Goal: Task Accomplishment & Management: Complete application form

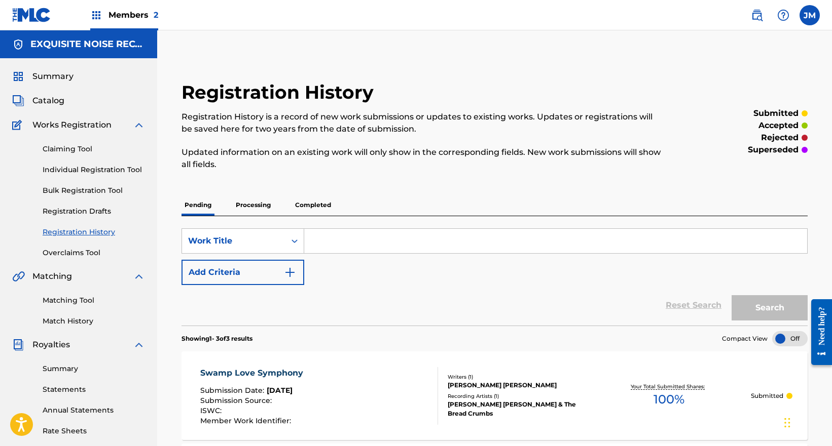
click at [85, 171] on link "Individual Registration Tool" at bounding box center [94, 170] width 102 height 11
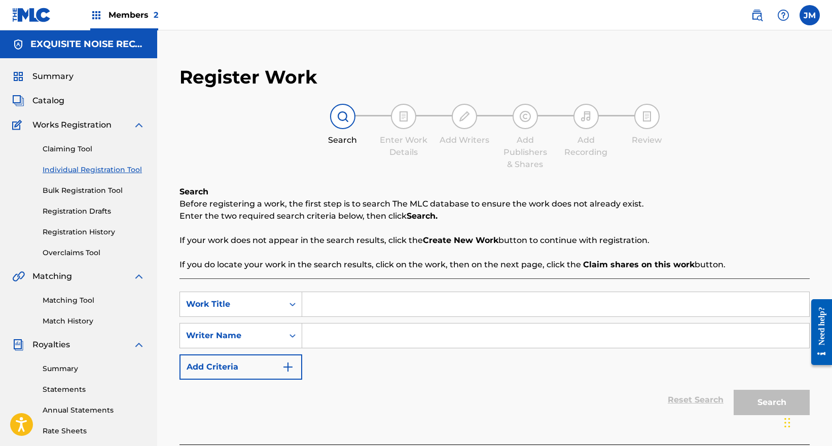
click at [355, 311] on input "Search Form" at bounding box center [555, 304] width 507 height 24
paste input "Echoes on the Trail"
type input "Echoes on the Trail"
click at [354, 337] on input "Search Form" at bounding box center [555, 336] width 507 height 24
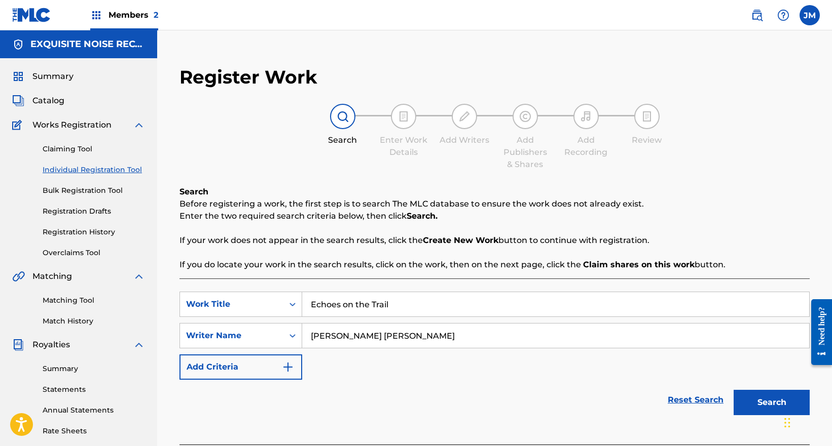
type input "[PERSON_NAME] [PERSON_NAME]"
click at [733, 390] on button "Search" at bounding box center [771, 402] width 76 height 25
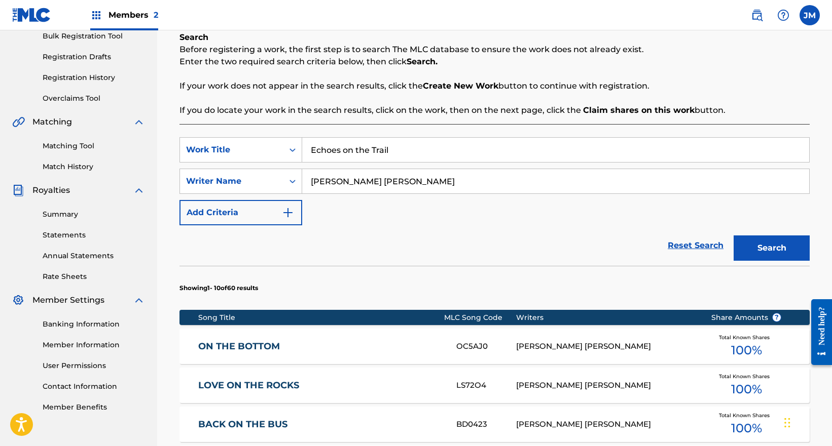
scroll to position [101, 0]
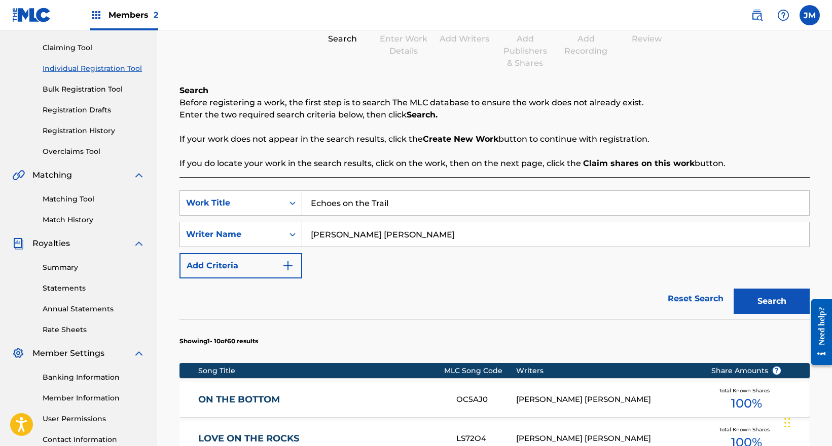
click at [411, 235] on input "[PERSON_NAME] [PERSON_NAME]" at bounding box center [555, 234] width 507 height 24
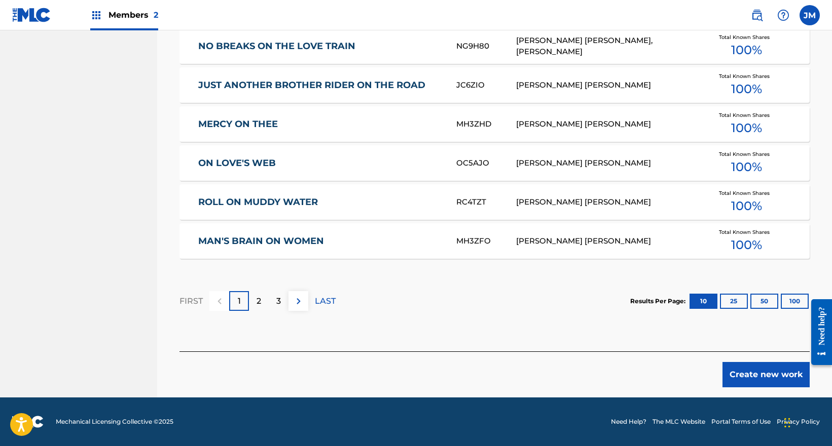
click at [756, 371] on button "Create new work" at bounding box center [765, 374] width 87 height 25
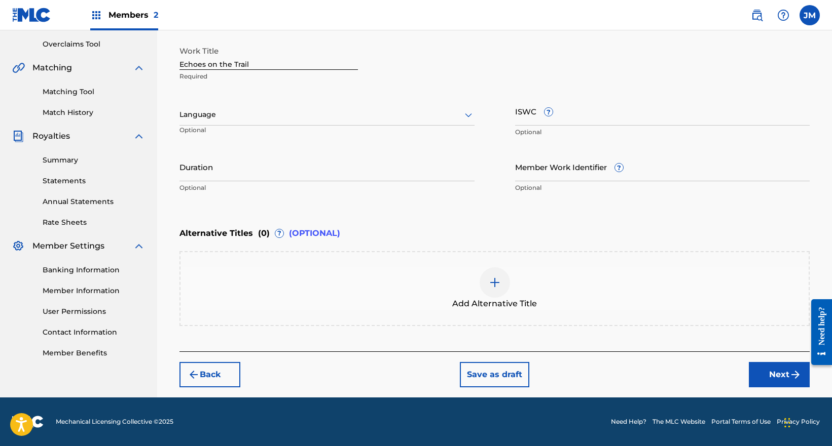
click at [756, 371] on button "Next" at bounding box center [779, 374] width 61 height 25
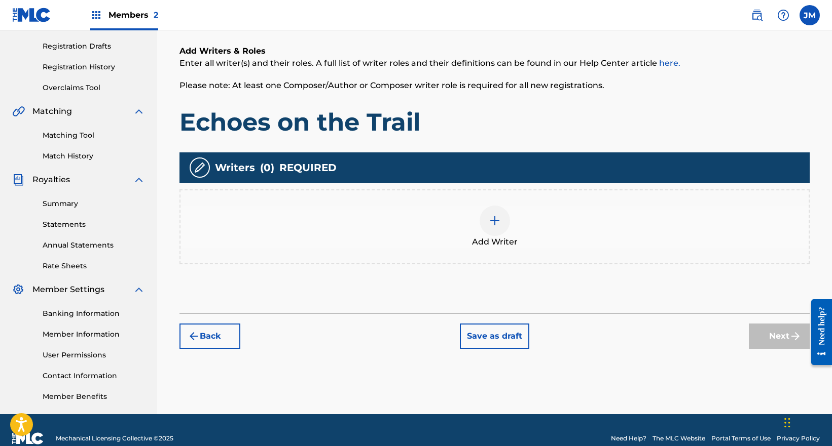
scroll to position [46, 0]
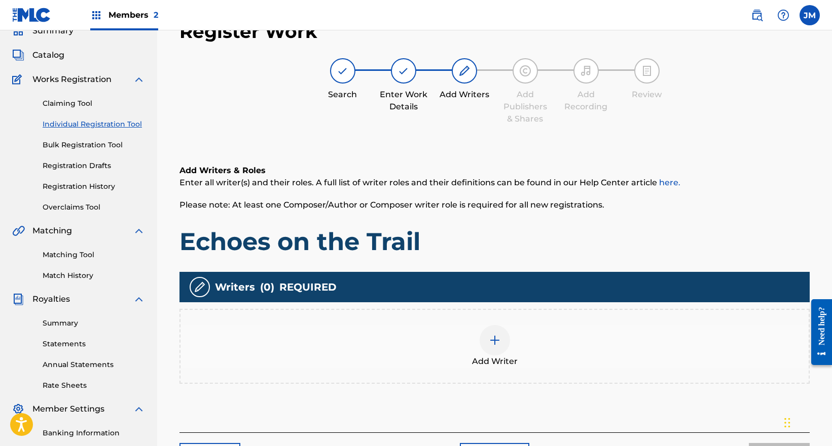
click at [536, 332] on div "Add Writer" at bounding box center [494, 346] width 628 height 43
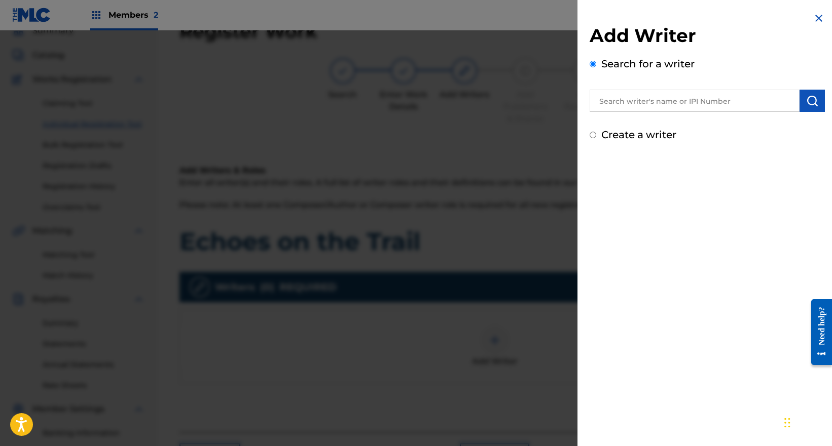
click at [631, 98] on input "text" at bounding box center [694, 101] width 210 height 22
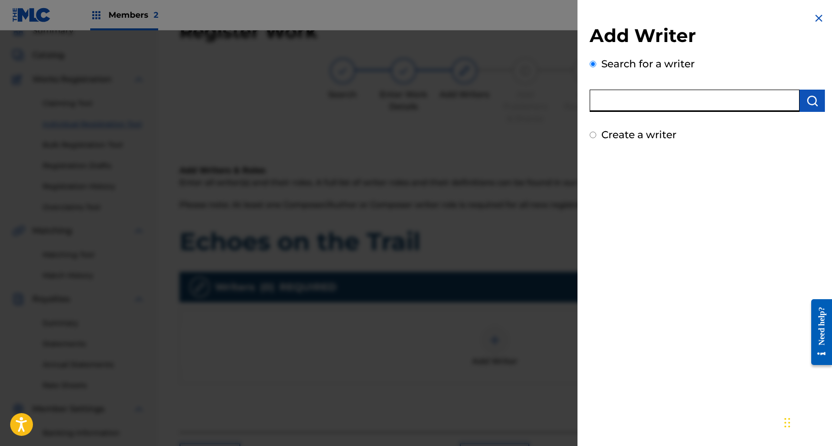
paste input "[PERSON_NAME] [PERSON_NAME]"
type input "[PERSON_NAME] [PERSON_NAME]"
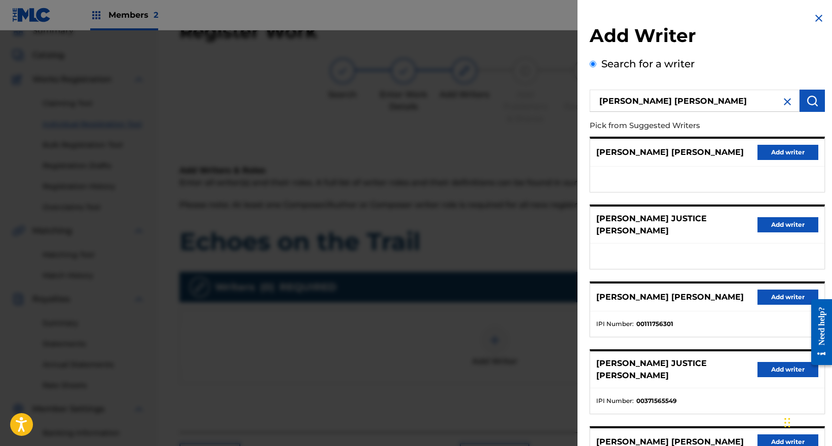
click at [795, 153] on button "Add writer" at bounding box center [787, 152] width 61 height 15
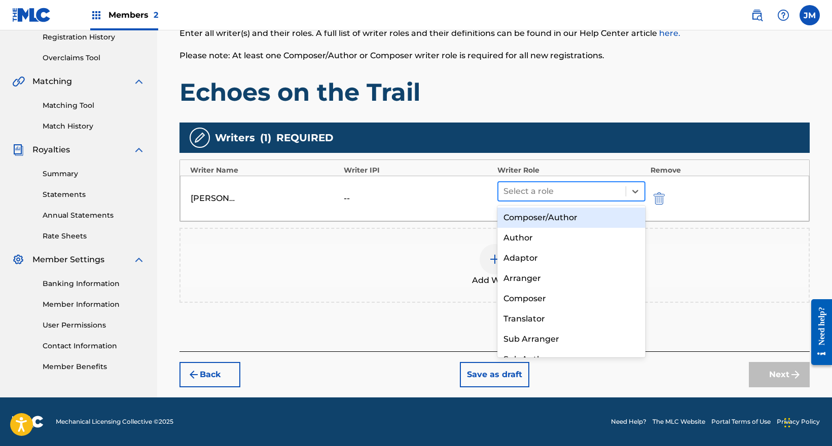
click at [590, 193] on div at bounding box center [561, 191] width 117 height 14
click at [552, 217] on div "Composer/Author" at bounding box center [571, 218] width 148 height 20
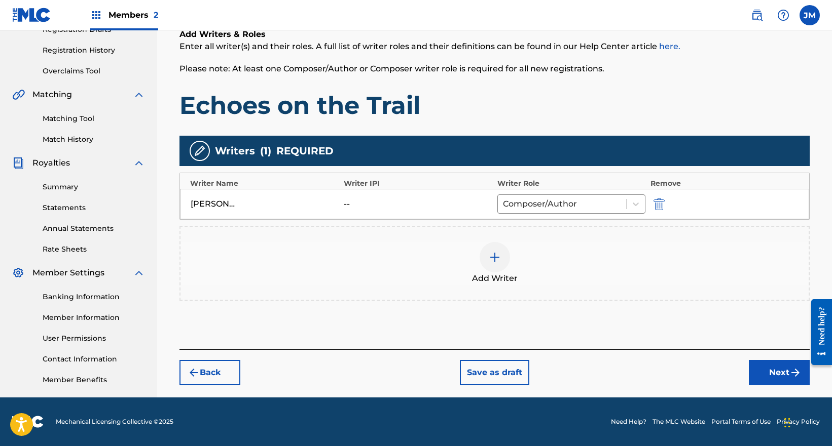
scroll to position [182, 0]
click at [767, 375] on button "Next" at bounding box center [779, 372] width 61 height 25
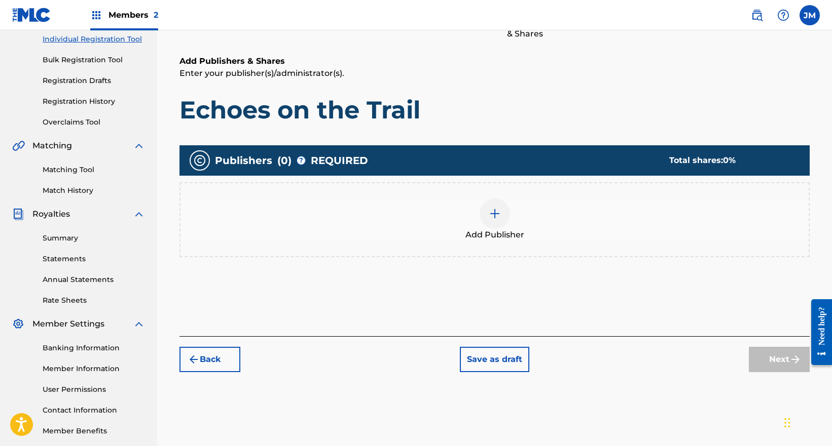
scroll to position [46, 0]
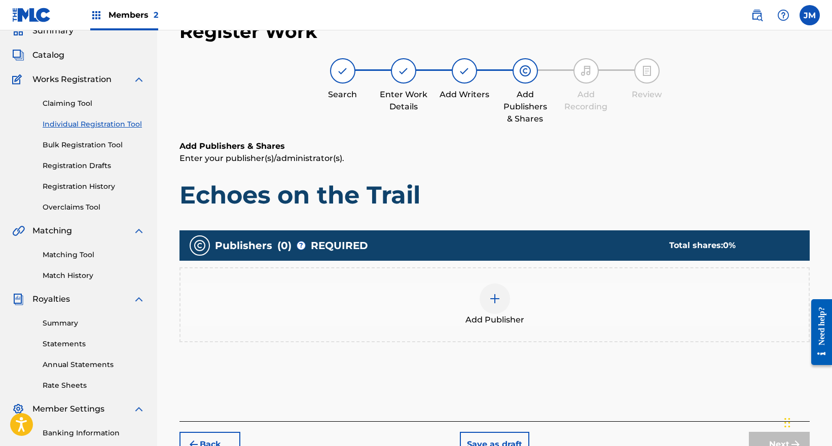
click at [552, 318] on div "Add Publisher" at bounding box center [494, 305] width 628 height 43
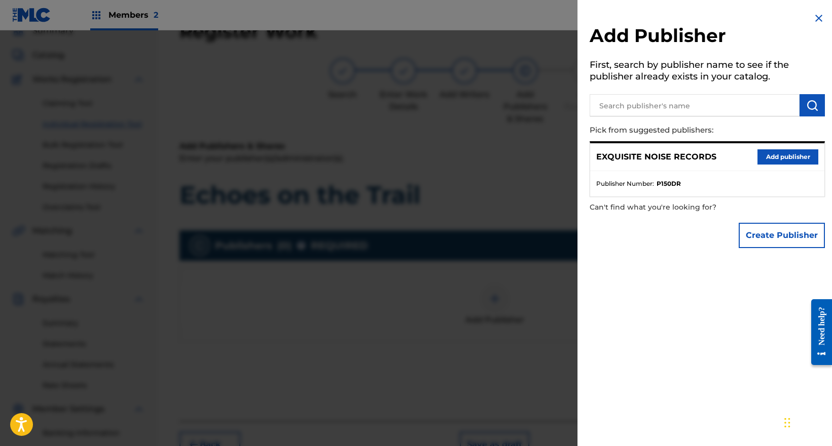
click at [779, 155] on button "Add publisher" at bounding box center [787, 156] width 61 height 15
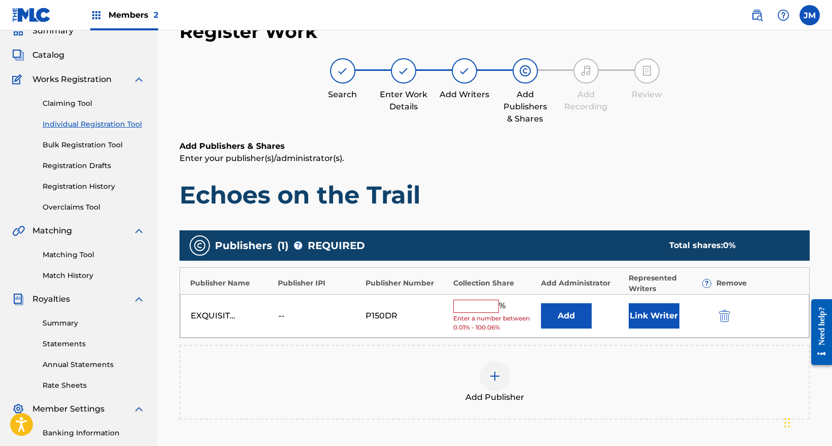
click at [468, 309] on input "text" at bounding box center [476, 306] width 46 height 13
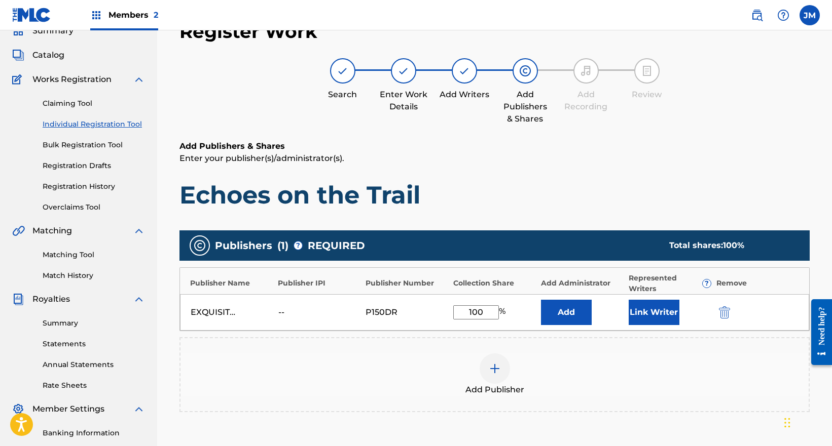
type input "100"
click at [649, 311] on button "Link Writer" at bounding box center [653, 312] width 51 height 25
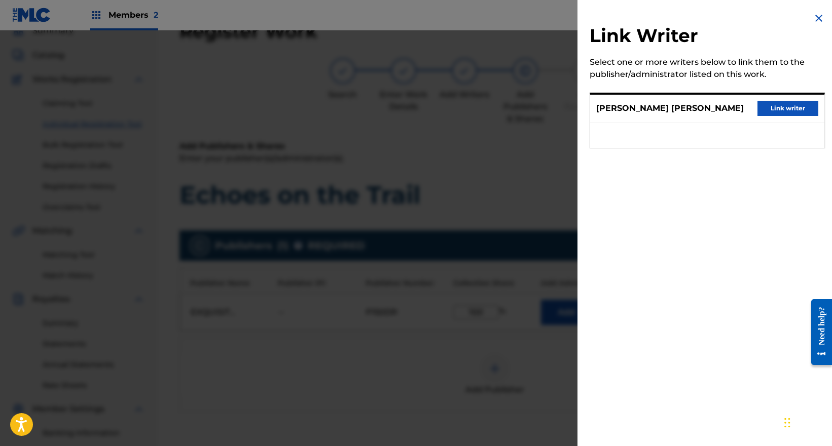
click at [772, 100] on div "[PERSON_NAME] [PERSON_NAME] Link writer" at bounding box center [707, 109] width 234 height 28
click at [769, 102] on button "Link writer" at bounding box center [787, 108] width 61 height 15
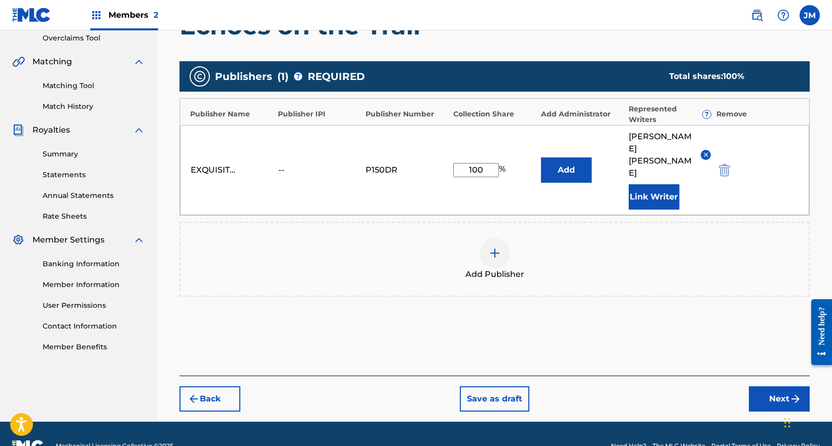
click at [769, 387] on button "Next" at bounding box center [779, 399] width 61 height 25
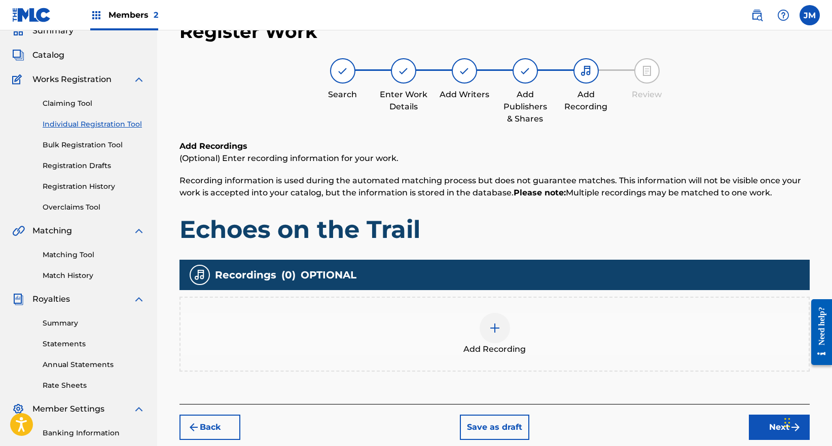
click at [517, 344] on span "Add Recording" at bounding box center [494, 350] width 62 height 12
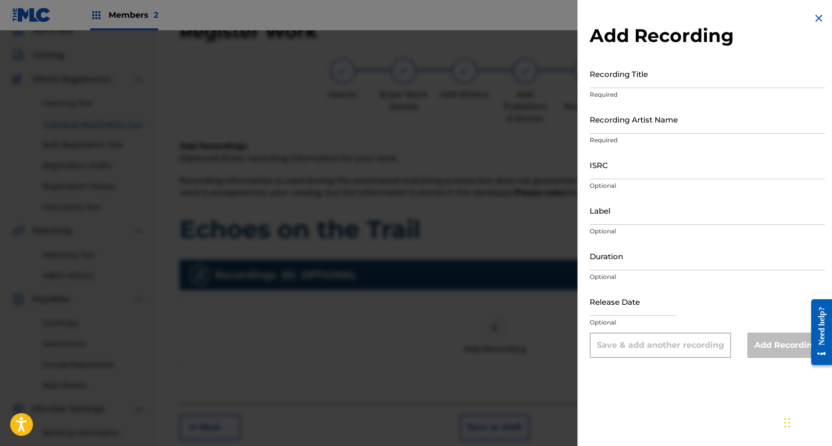
click at [621, 85] on input "Recording Title" at bounding box center [706, 73] width 235 height 29
paste input "Echoes on the Trail"
type input "Echoes on the Trail"
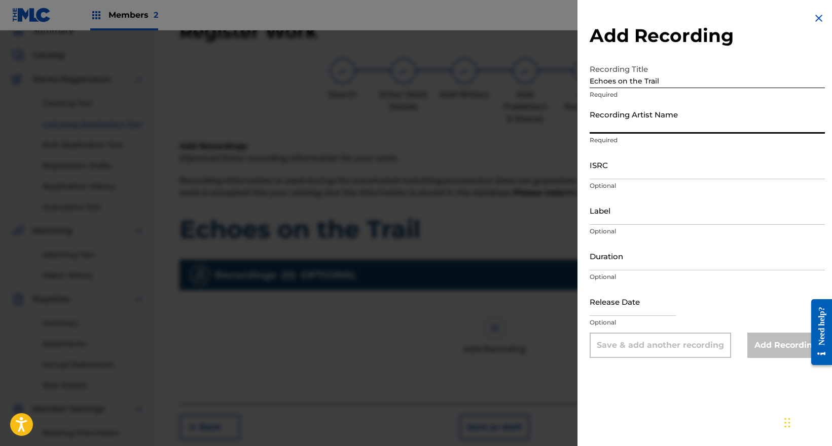
paste input "[PERSON_NAME] [PERSON_NAME] & The Bread Crumbs"
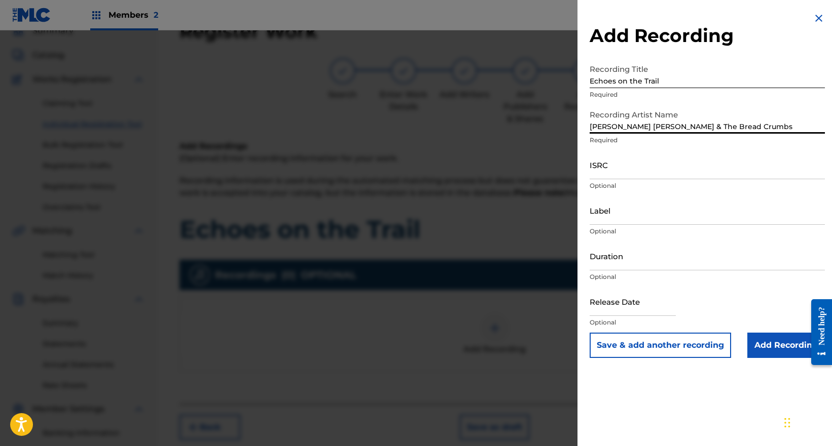
type input "[PERSON_NAME] [PERSON_NAME] & The Bread Crumbs"
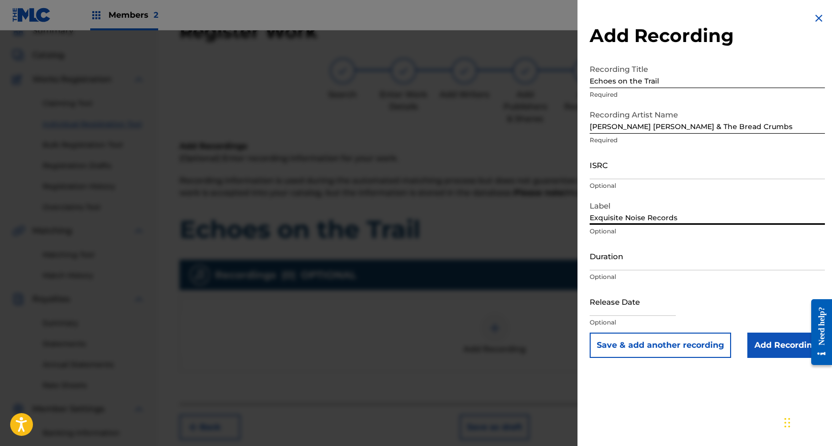
type input "Exquisite Noise Records"
click at [776, 349] on input "Add Recording" at bounding box center [786, 345] width 78 height 25
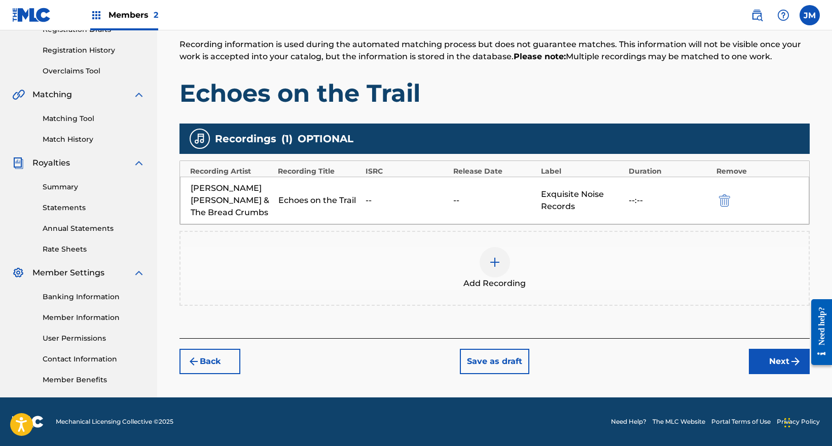
click at [776, 349] on button "Next" at bounding box center [779, 361] width 61 height 25
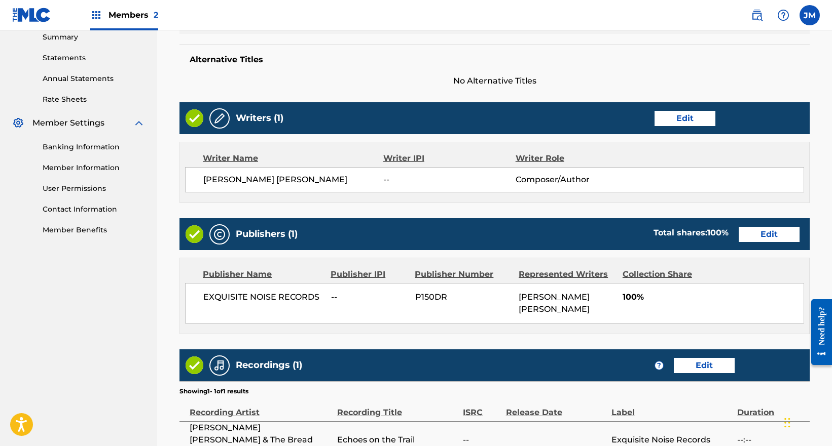
scroll to position [431, 0]
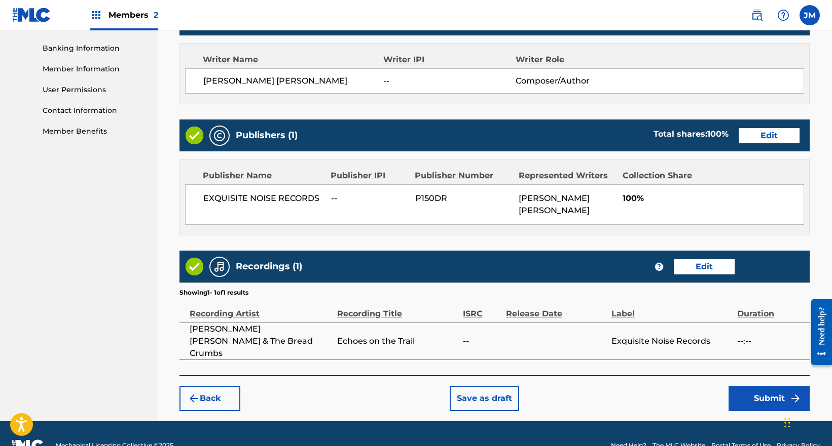
click at [764, 386] on button "Submit" at bounding box center [768, 398] width 81 height 25
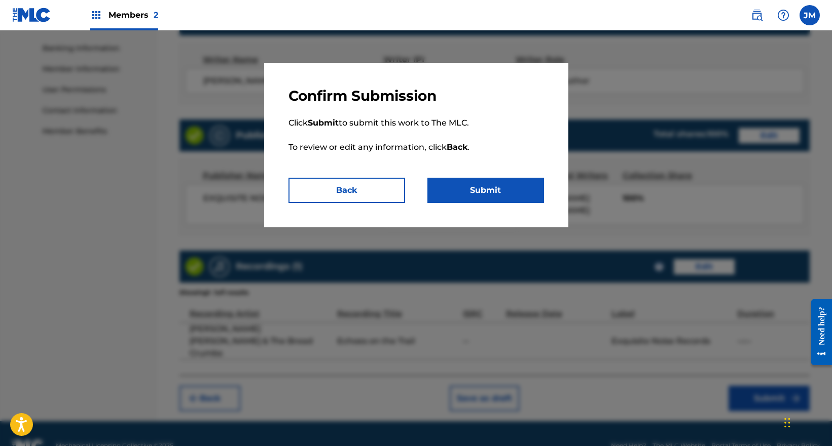
click at [482, 194] on button "Submit" at bounding box center [485, 190] width 117 height 25
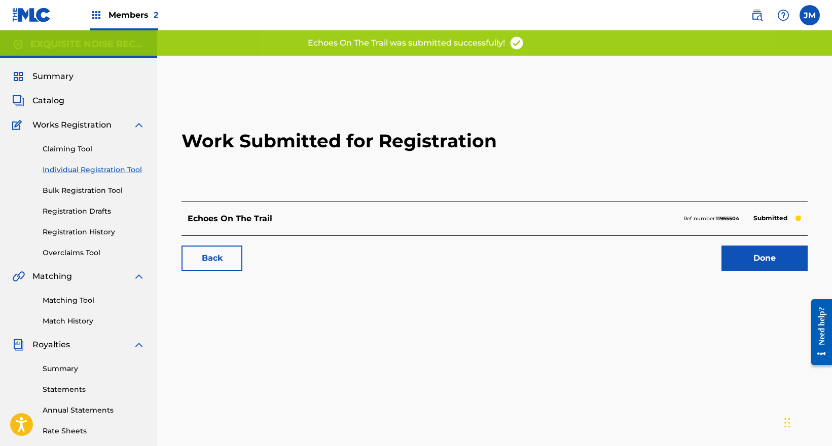
click at [765, 258] on link "Done" at bounding box center [764, 258] width 86 height 25
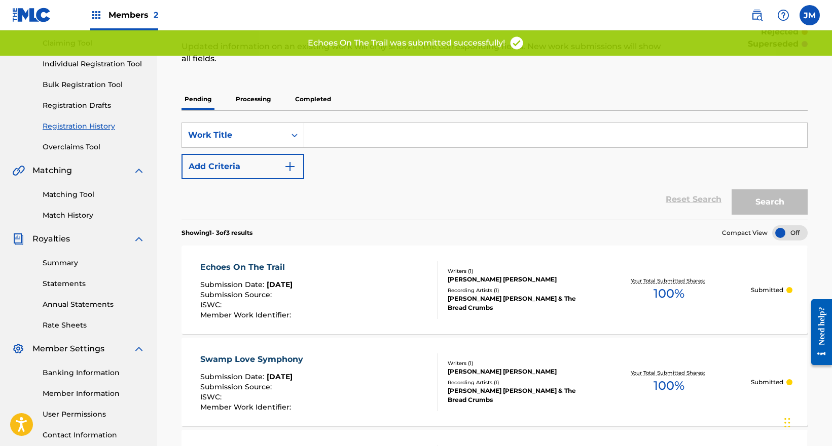
scroll to position [203, 0]
